Goal: Navigation & Orientation: Understand site structure

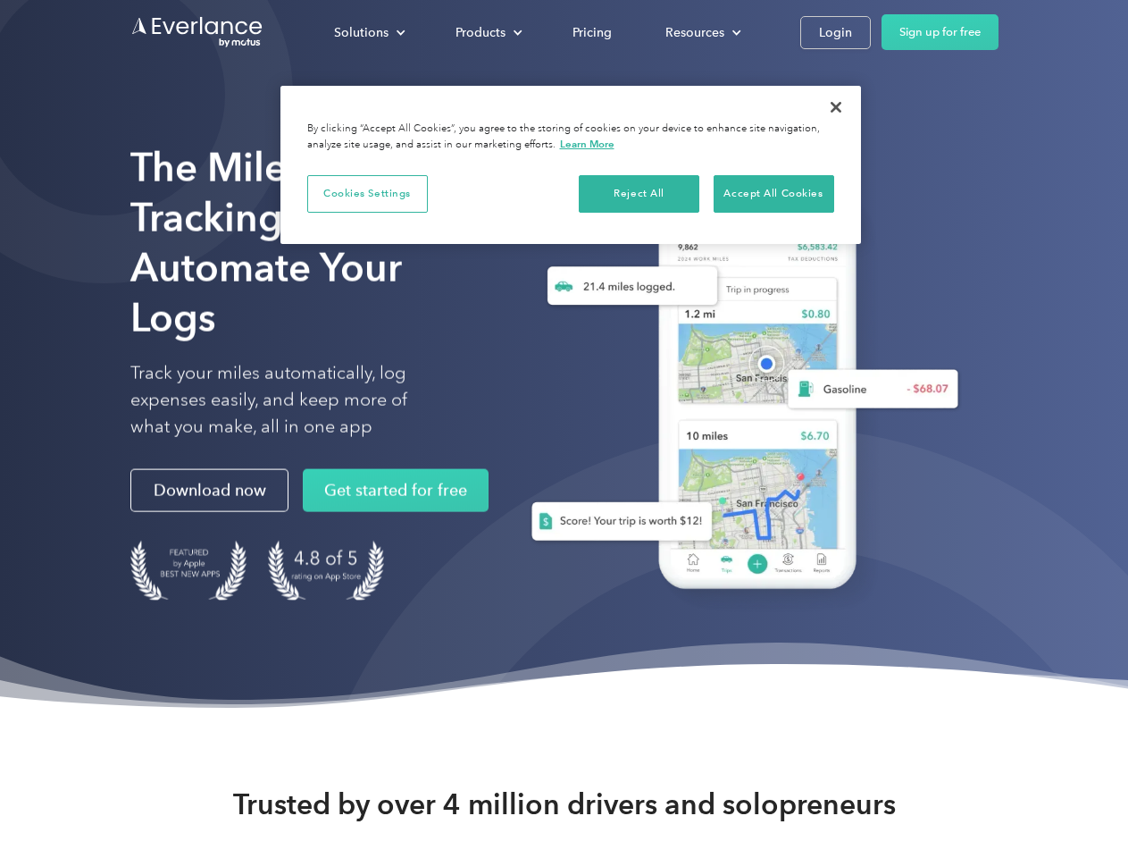
click at [369, 32] on div "Solutions" at bounding box center [361, 32] width 54 height 22
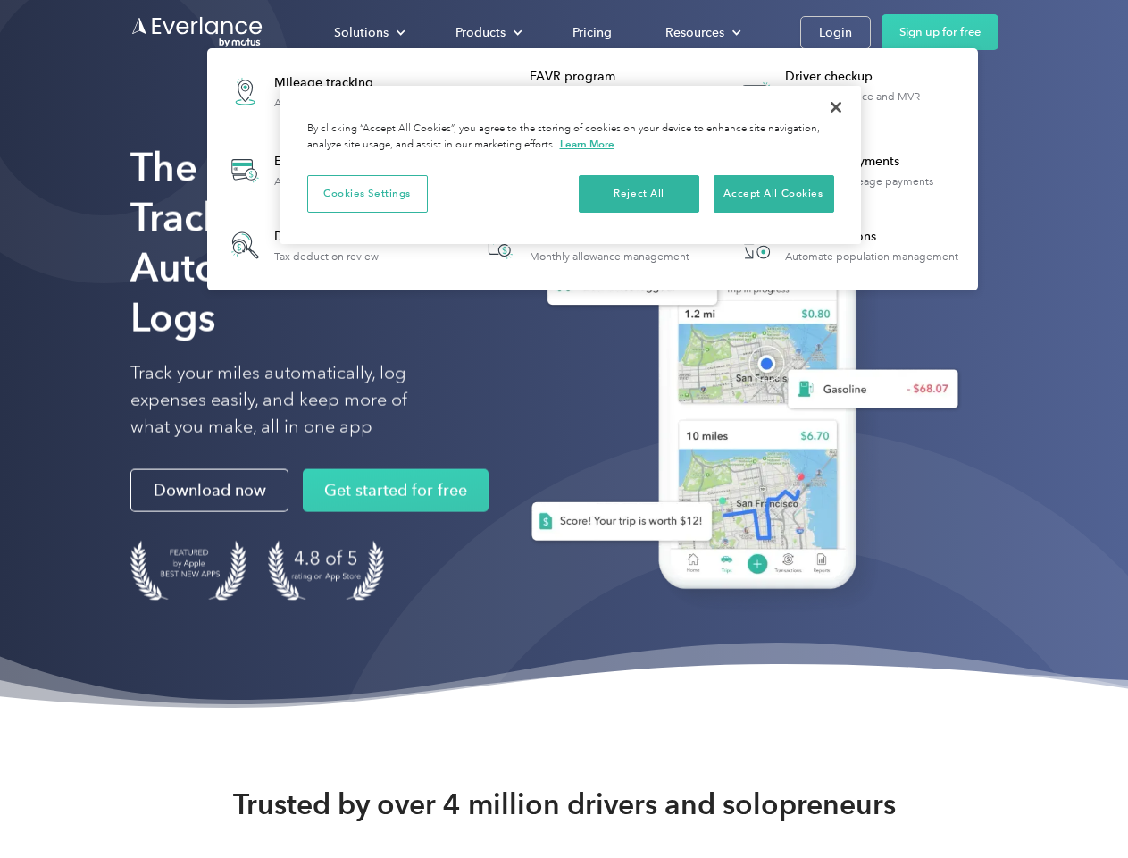
click at [487, 32] on div "Products" at bounding box center [481, 32] width 50 height 22
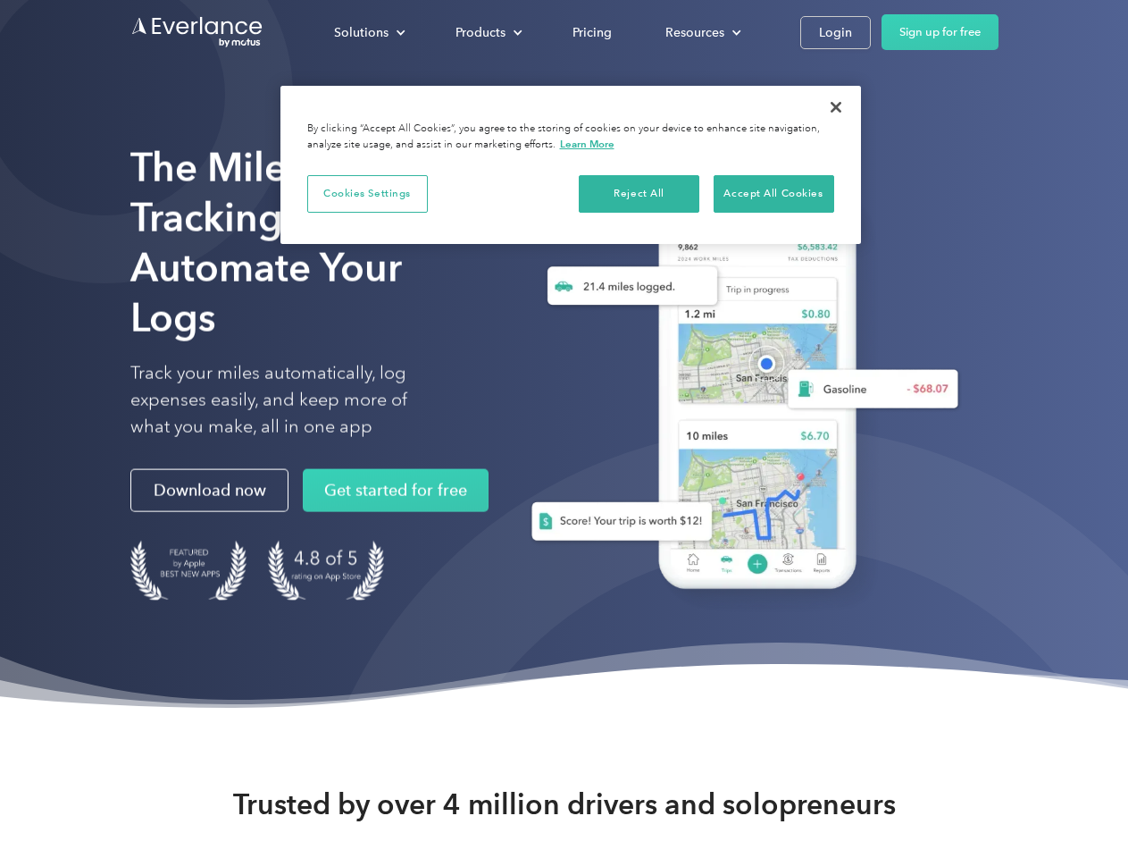
click at [701, 32] on div "Resources" at bounding box center [694, 32] width 59 height 22
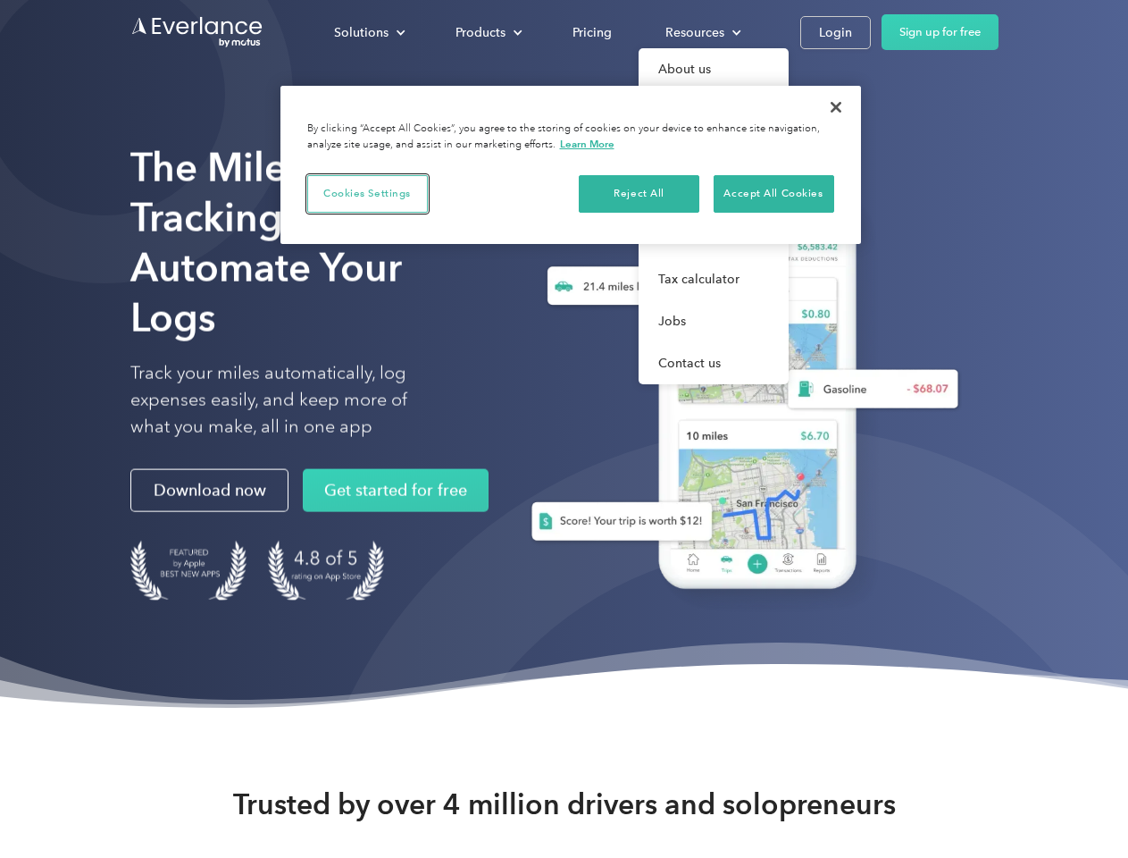
click at [367, 193] on button "Cookies Settings" at bounding box center [367, 194] width 121 height 38
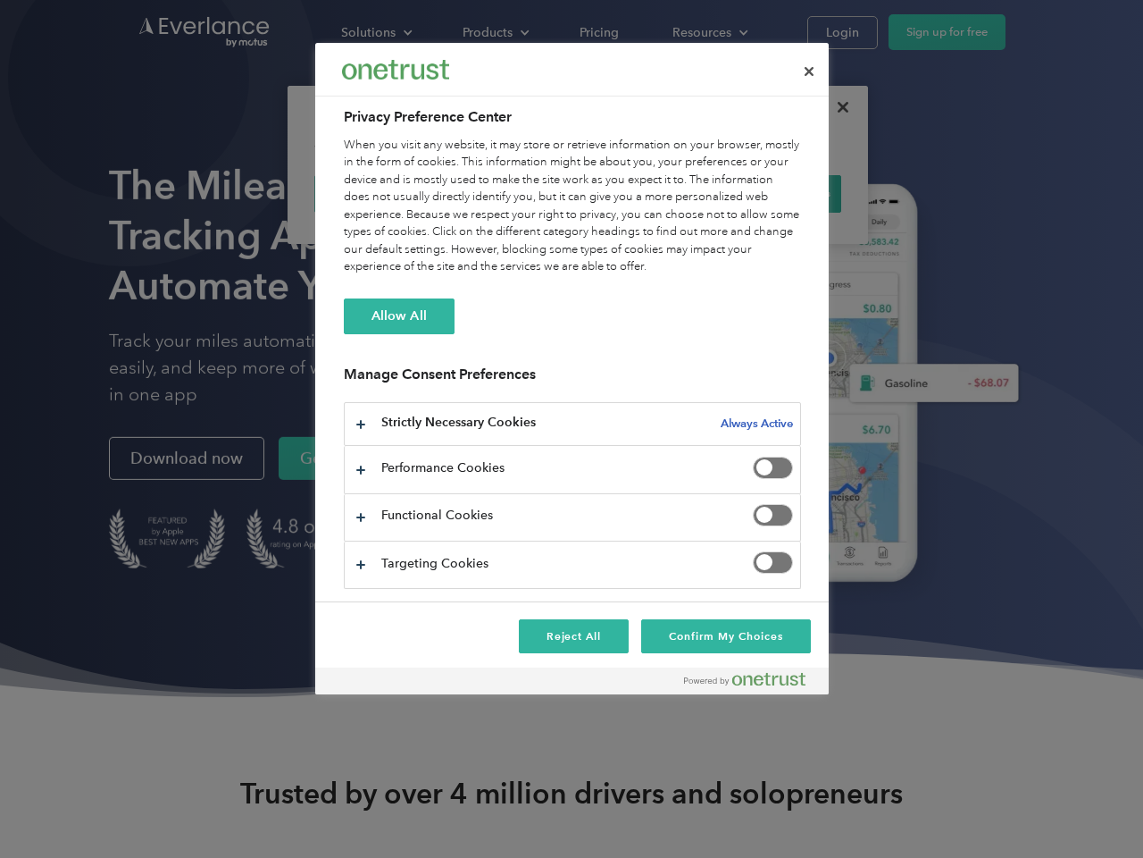
click at [640, 193] on div "When you visit any website, it may store or retrieve information on your browse…" at bounding box center [572, 206] width 457 height 139
click at [774, 193] on div "When you visit any website, it may store or retrieve information on your browse…" at bounding box center [572, 206] width 457 height 139
click at [836, 107] on div at bounding box center [571, 429] width 1143 height 858
